Goal: Find specific page/section: Find specific page/section

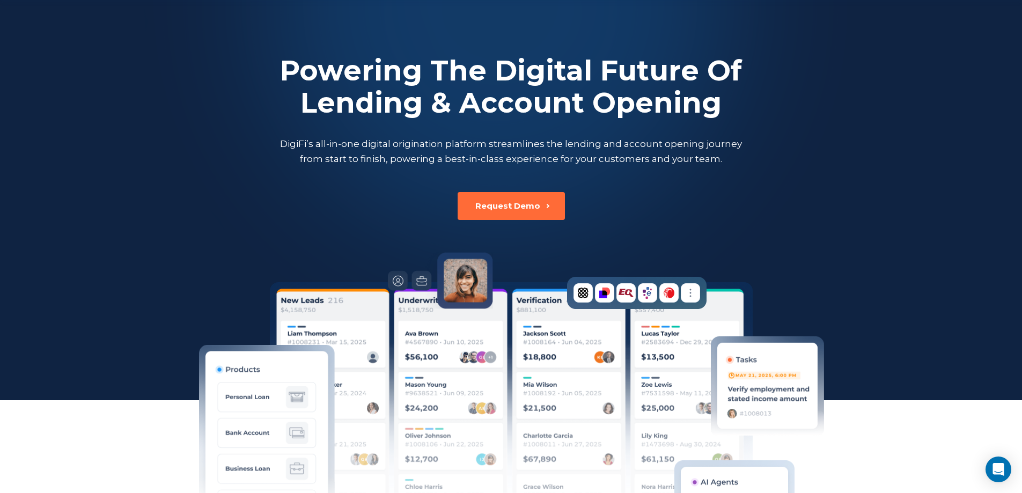
scroll to position [107, 0]
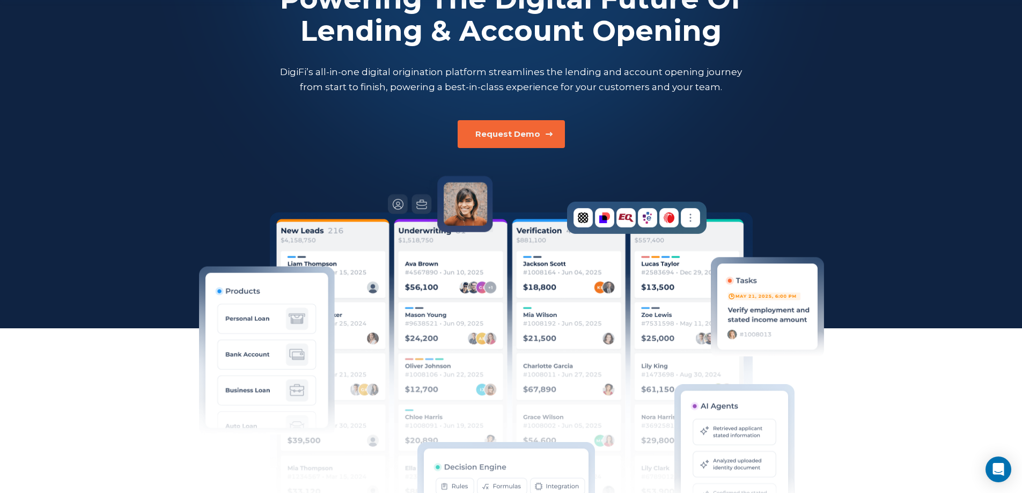
click at [521, 132] on div "Request Demo" at bounding box center [507, 134] width 65 height 11
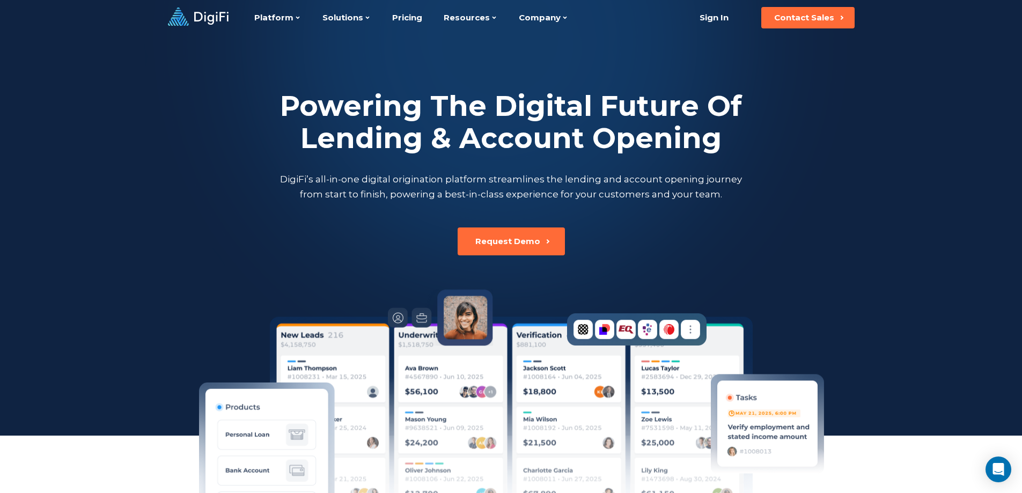
click at [197, 14] on icon at bounding box center [198, 17] width 61 height 18
